Goal: Transaction & Acquisition: Subscribe to service/newsletter

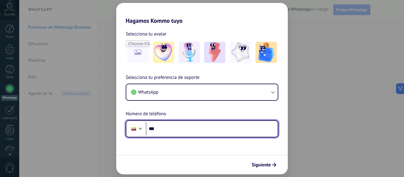
click at [224, 128] on input "***" at bounding box center [212, 129] width 132 height 14
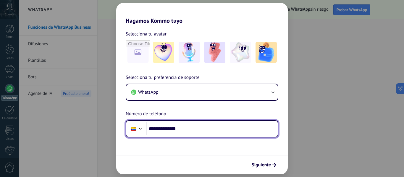
type input "**********"
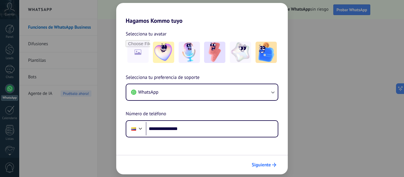
click at [264, 163] on span "Siguiente" at bounding box center [260, 165] width 19 height 4
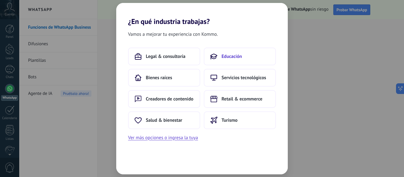
click at [220, 57] on button "Educación" at bounding box center [240, 57] width 72 height 18
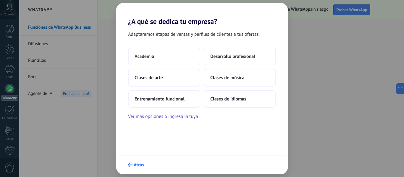
click at [134, 167] on span "Atrás" at bounding box center [139, 165] width 10 height 4
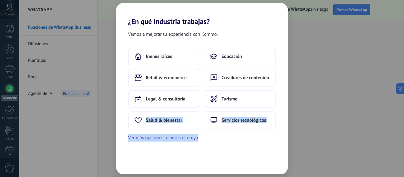
drag, startPoint x: 134, startPoint y: 168, endPoint x: 150, endPoint y: 108, distance: 61.5
click at [150, 108] on div "Vamos a mejorar tu experiencia con Kommo. Bienes raíces Educación Retail & ecom…" at bounding box center [201, 100] width 171 height 149
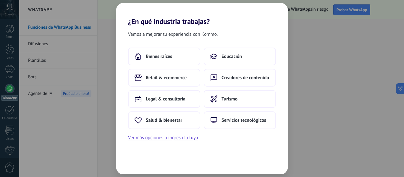
click at [264, 144] on div "Vamos a mejorar tu experiencia con Kommo. Bienes raíces Educación Retail & ecom…" at bounding box center [201, 100] width 171 height 149
click at [237, 79] on span "Creadores de contenido" at bounding box center [245, 78] width 48 height 6
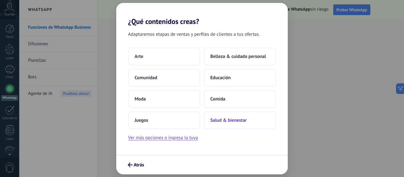
click at [225, 122] on span "Salud & bienestar" at bounding box center [228, 120] width 36 height 6
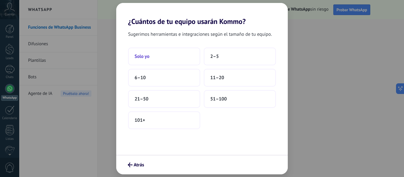
click at [163, 60] on button "Solo yo" at bounding box center [164, 57] width 72 height 18
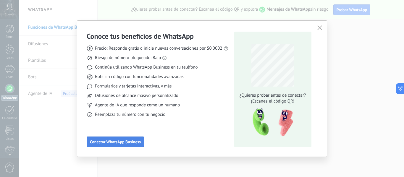
click at [134, 145] on button "Conectar WhatsApp Business" at bounding box center [115, 142] width 57 height 11
